Goal: Information Seeking & Learning: Learn about a topic

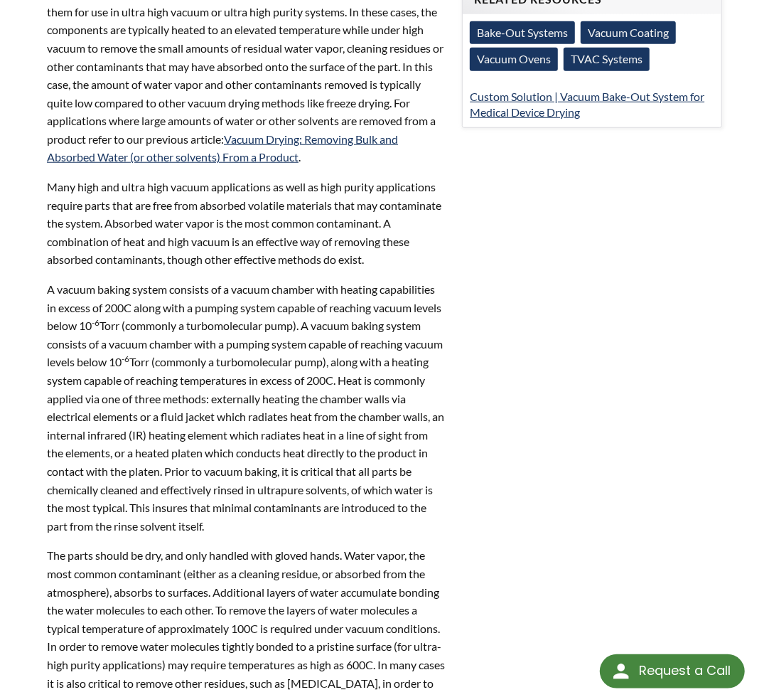
scroll to position [122, 0]
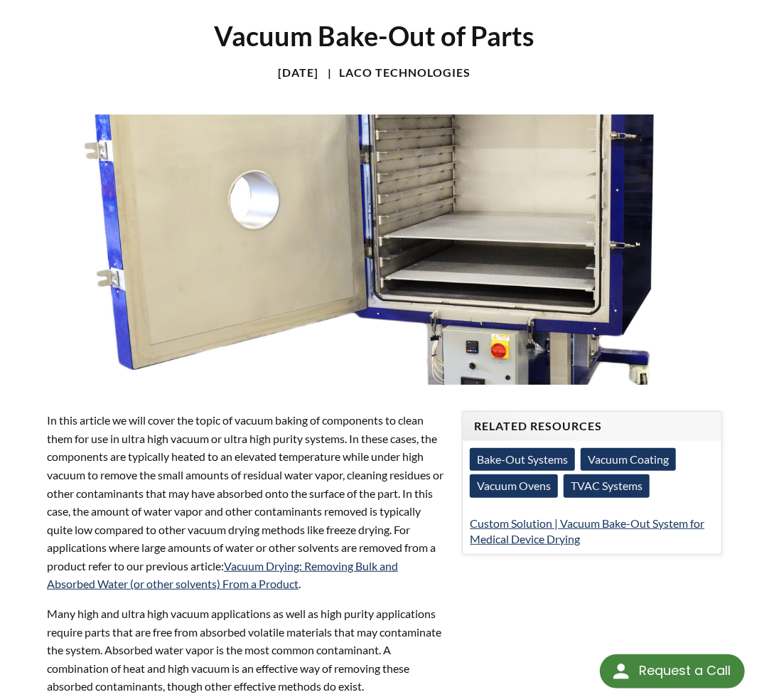
click at [521, 459] on link "Bake-Out Systems" at bounding box center [522, 459] width 105 height 23
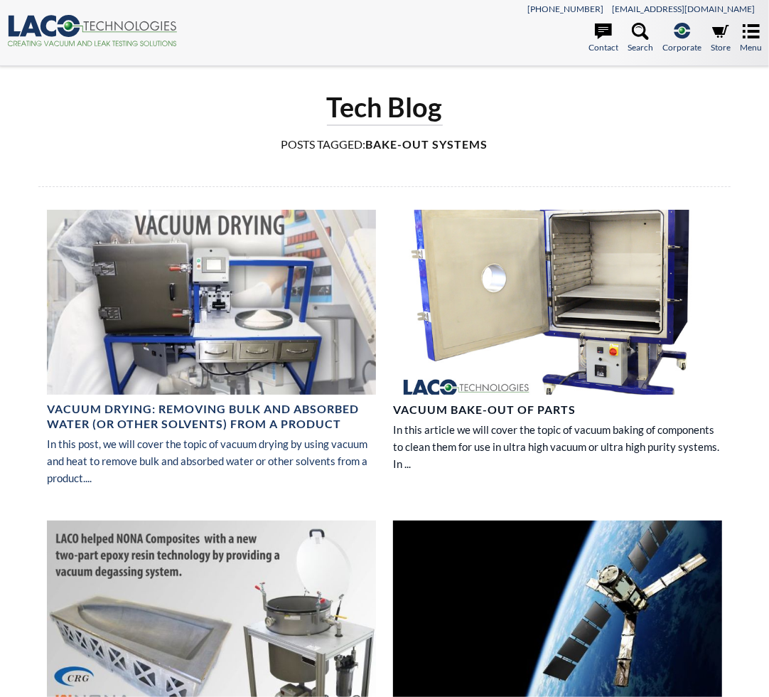
select select "Language Translate Widget"
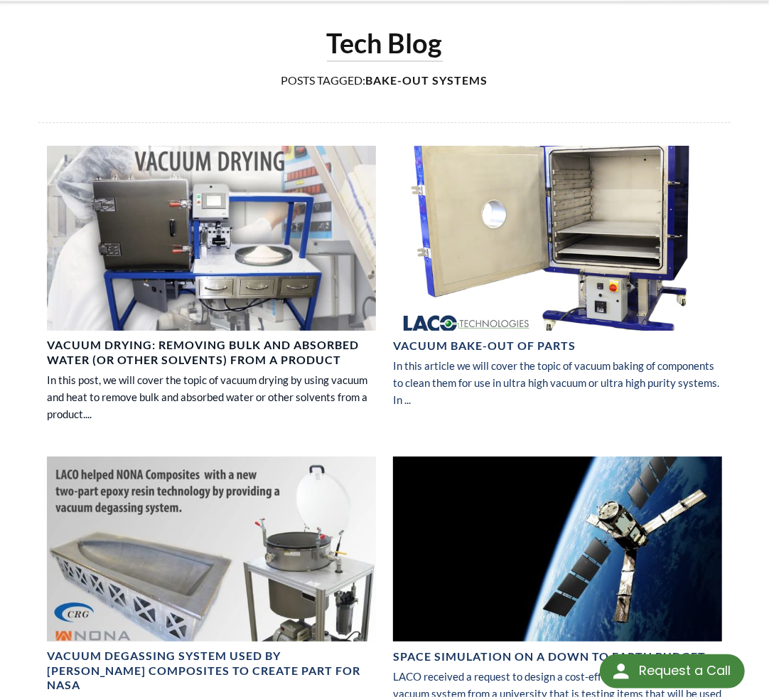
scroll to position [142, 0]
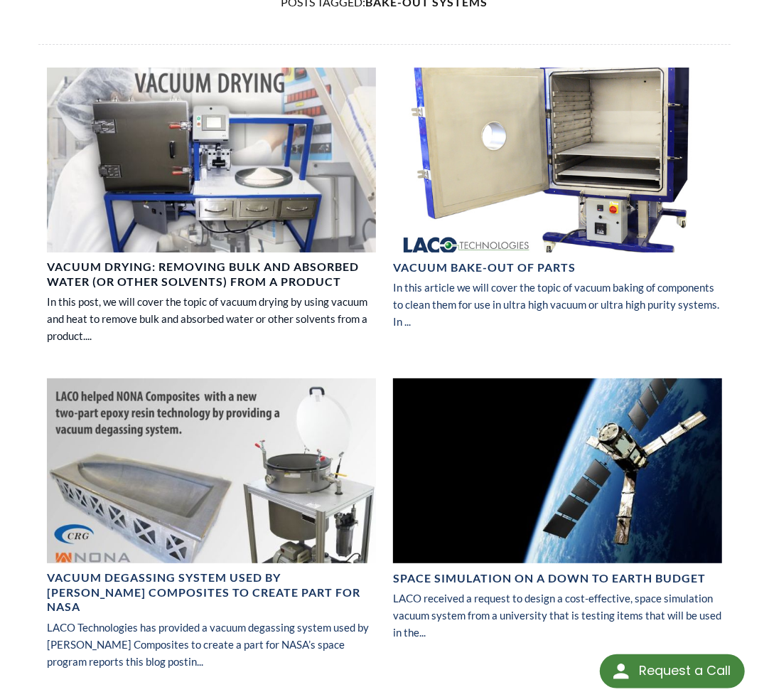
click at [196, 264] on h4 "Vacuum Drying: Removing Bulk and Absorbed Water (or other solvents) from a Prod…" at bounding box center [211, 274] width 329 height 30
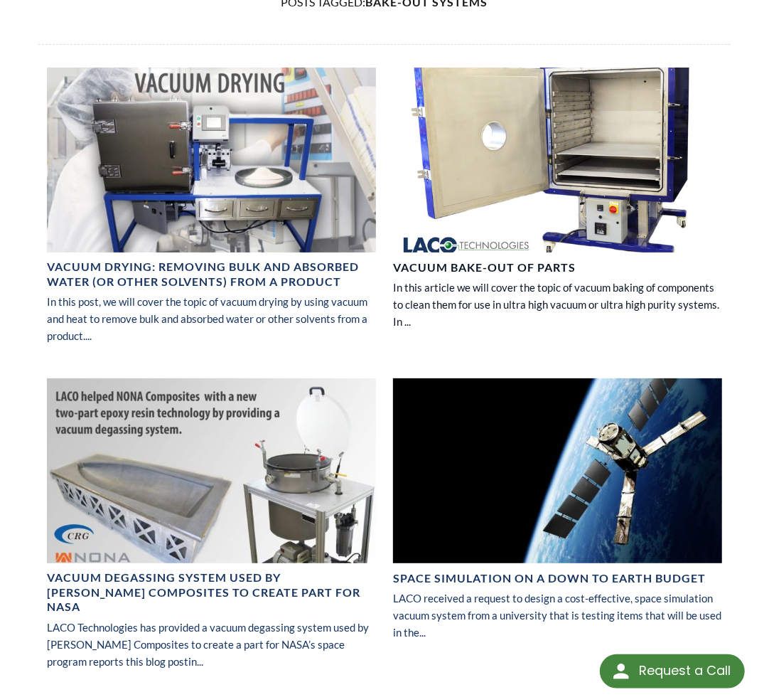
click at [498, 262] on h4 "Vacuum Bake-Out of Parts" at bounding box center [484, 267] width 183 height 15
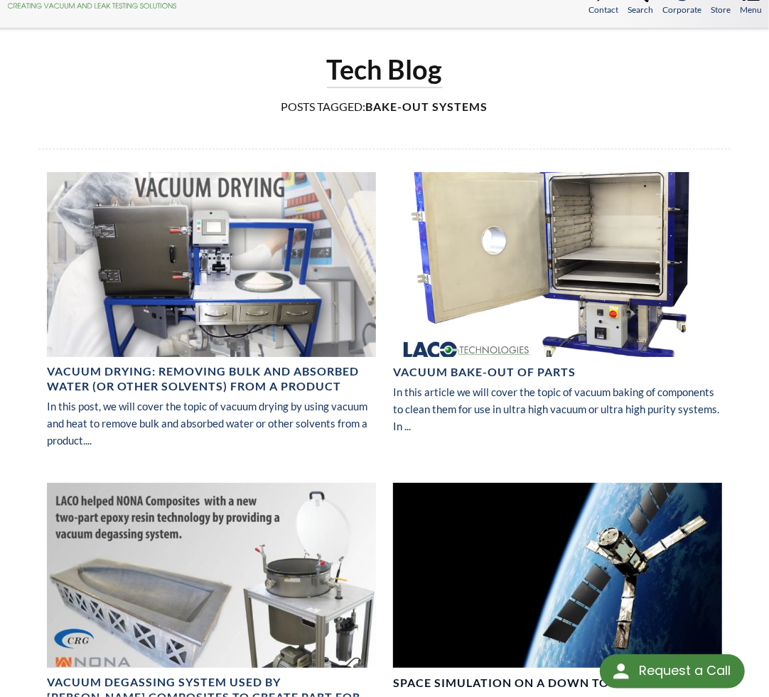
scroll to position [0, 0]
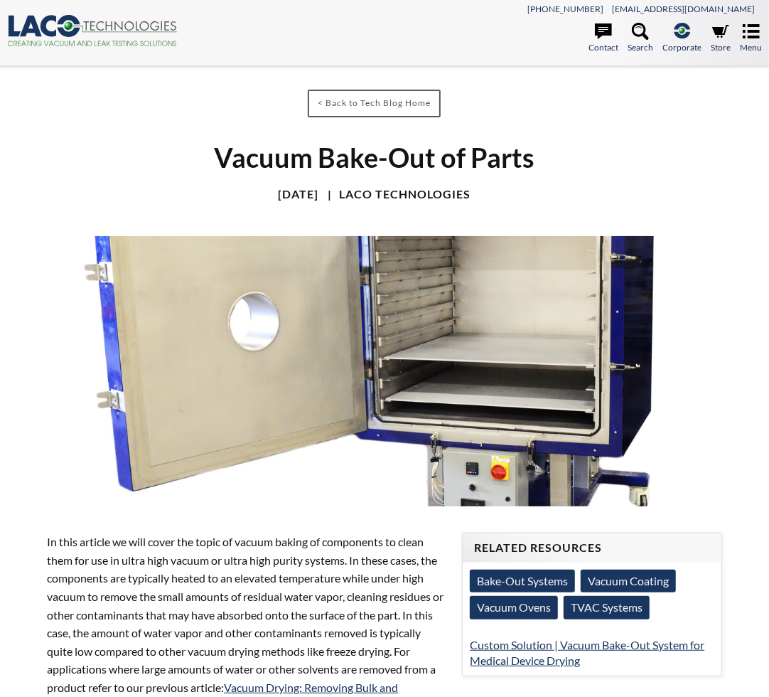
select select "Language Translate Widget"
